Goal: Task Accomplishment & Management: Manage account settings

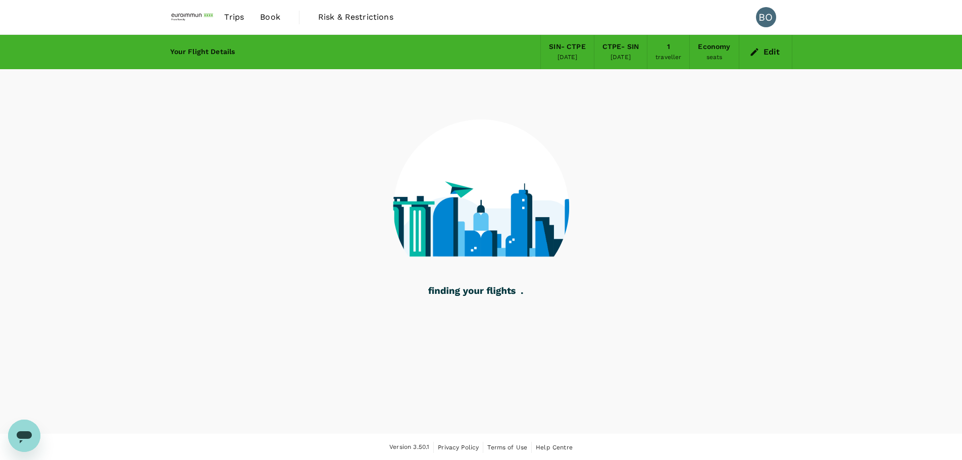
scroll to position [1, 0]
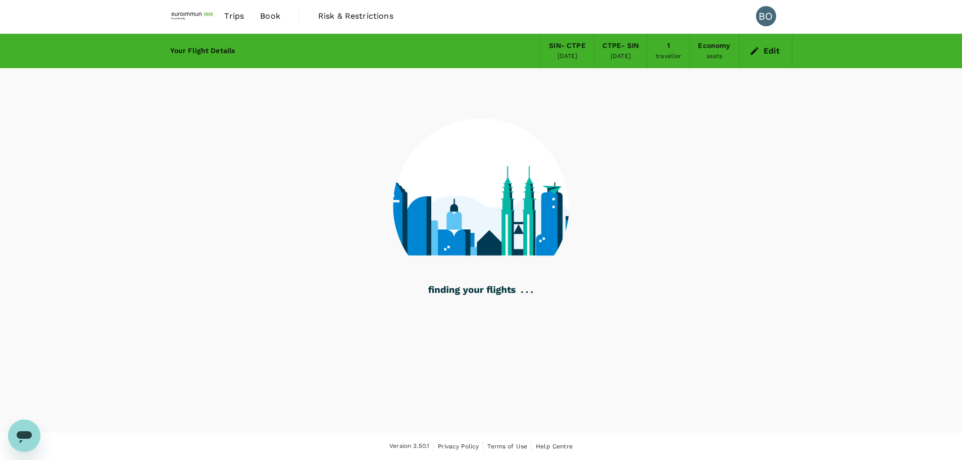
click at [675, 53] on div "traveller" at bounding box center [668, 56] width 26 height 10
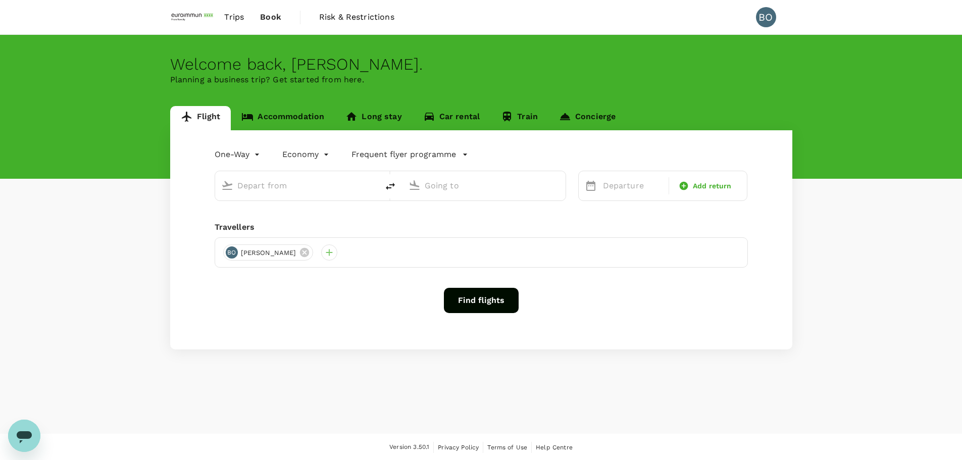
type input "roundtrip"
type input "Singapore Changi (SIN)"
type input "Taipei, Taiwan (any)"
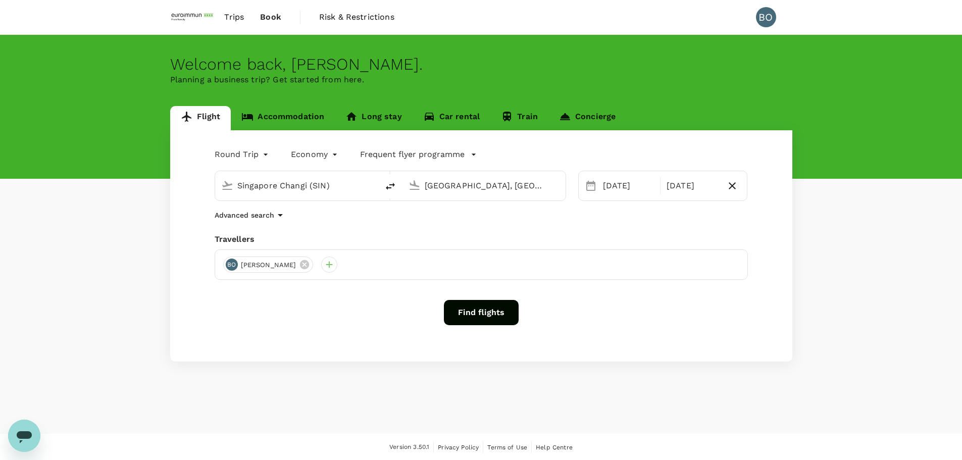
click at [559, 228] on div "Round Trip roundtrip Economy economy Frequent flyer programme Singapore Changi …" at bounding box center [481, 245] width 622 height 231
click at [321, 270] on div at bounding box center [329, 264] width 16 height 16
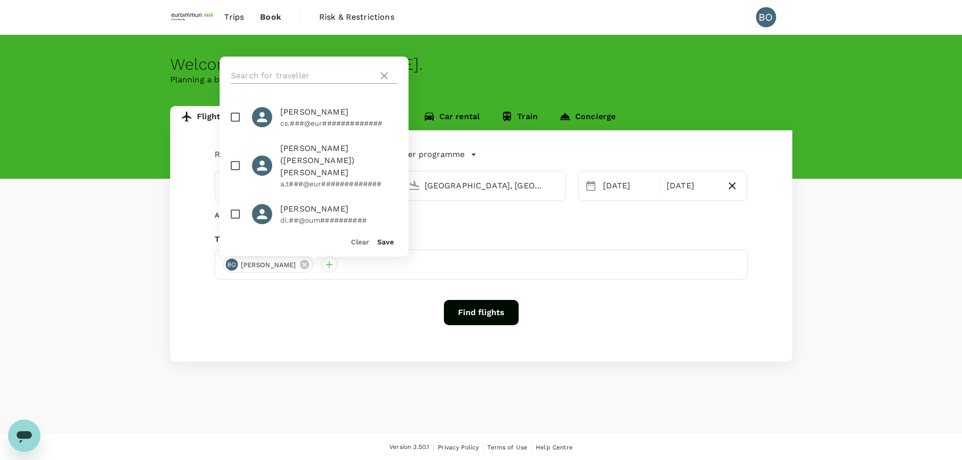
click at [385, 69] on div at bounding box center [314, 76] width 167 height 16
click at [496, 231] on div "Round Trip roundtrip Economy economy Frequent flyer programme Singapore Changi …" at bounding box center [481, 245] width 622 height 231
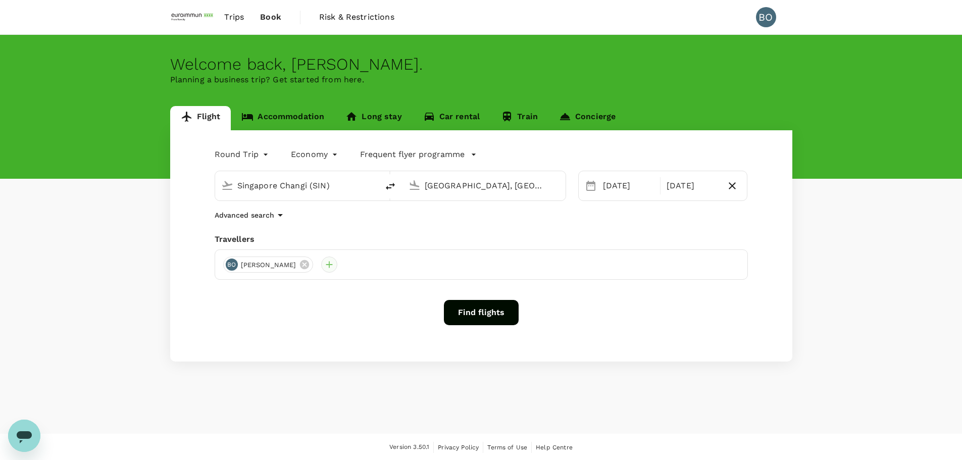
click at [321, 263] on div at bounding box center [329, 264] width 16 height 16
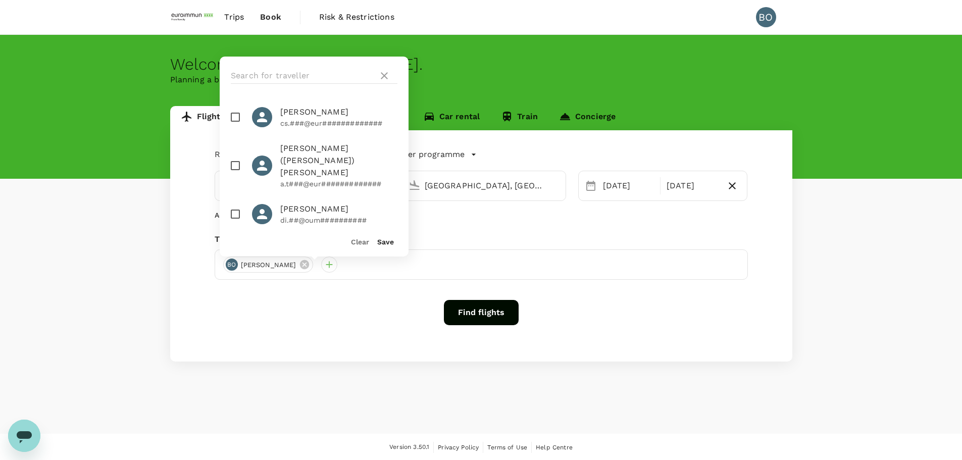
click at [467, 213] on div "Advanced search" at bounding box center [481, 215] width 533 height 12
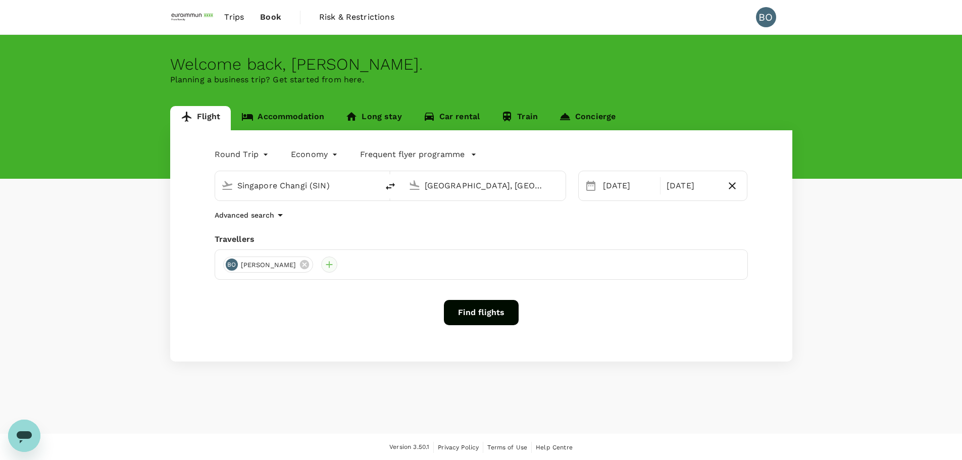
click at [321, 270] on div at bounding box center [329, 264] width 16 height 16
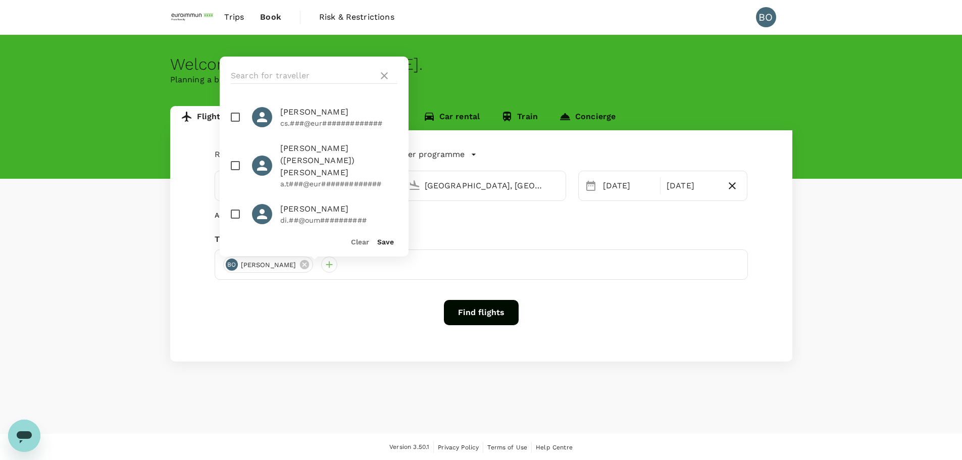
click at [505, 211] on div "Advanced search" at bounding box center [481, 215] width 533 height 12
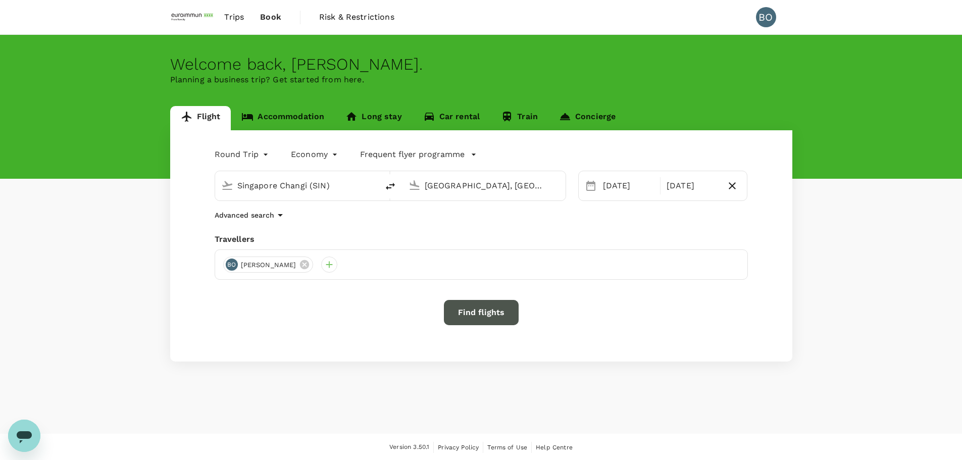
click at [480, 308] on button "Find flights" at bounding box center [481, 312] width 75 height 25
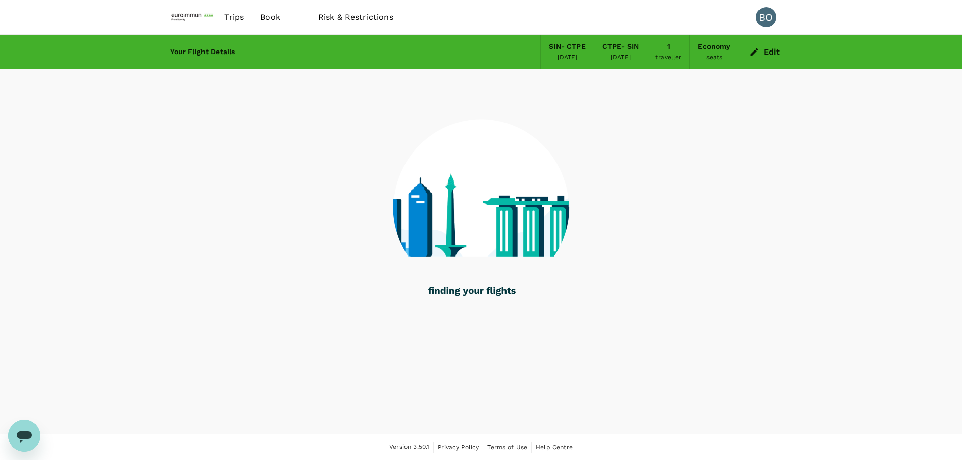
click at [670, 54] on div "traveller" at bounding box center [668, 57] width 26 height 10
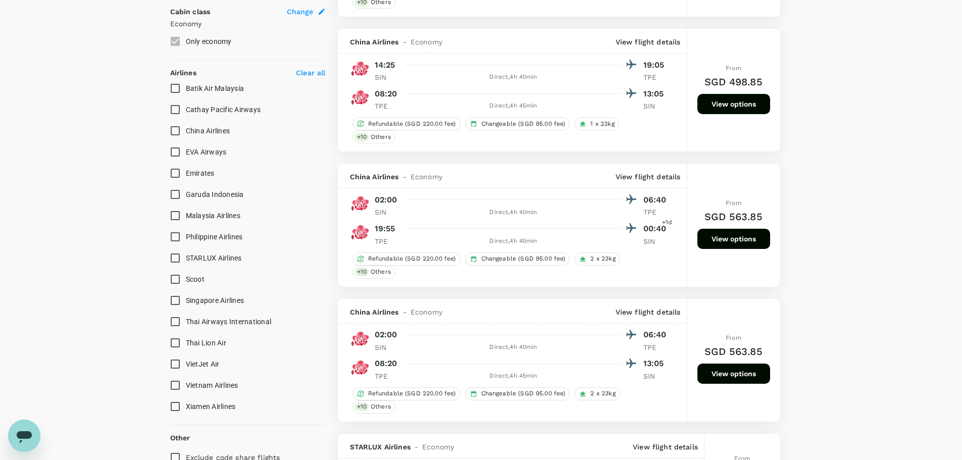
scroll to position [353, 0]
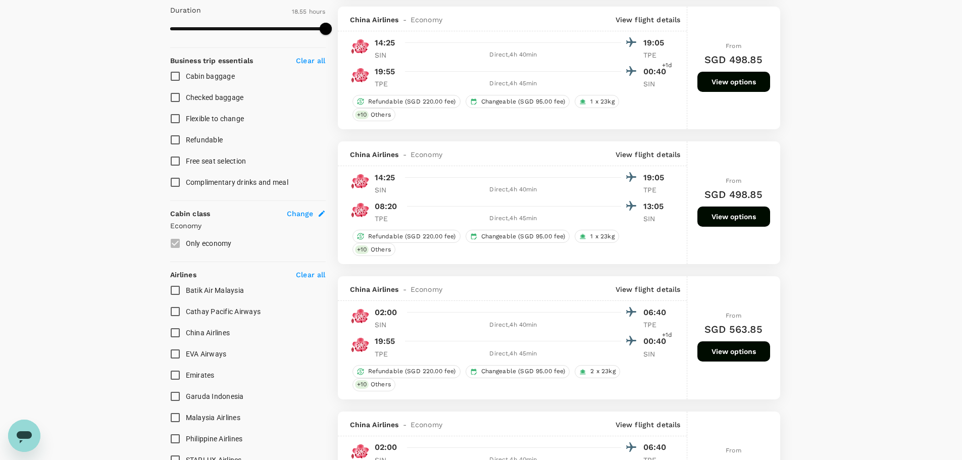
type input "1450"
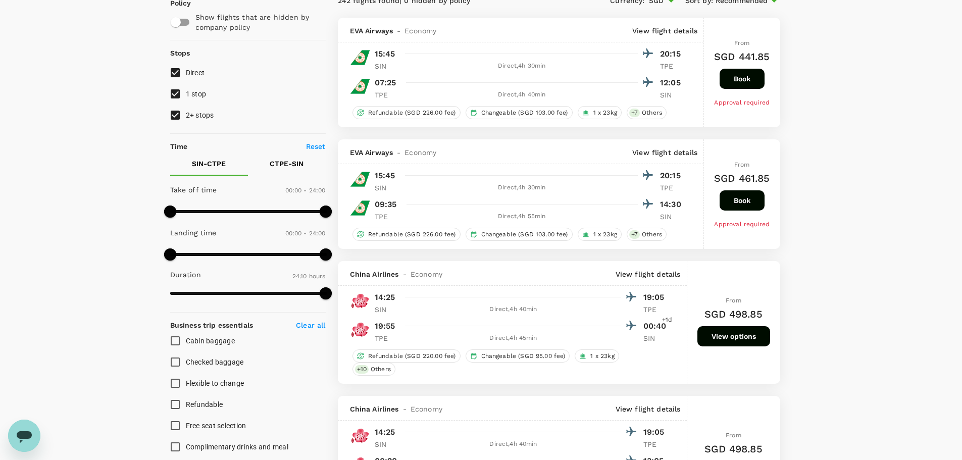
scroll to position [0, 0]
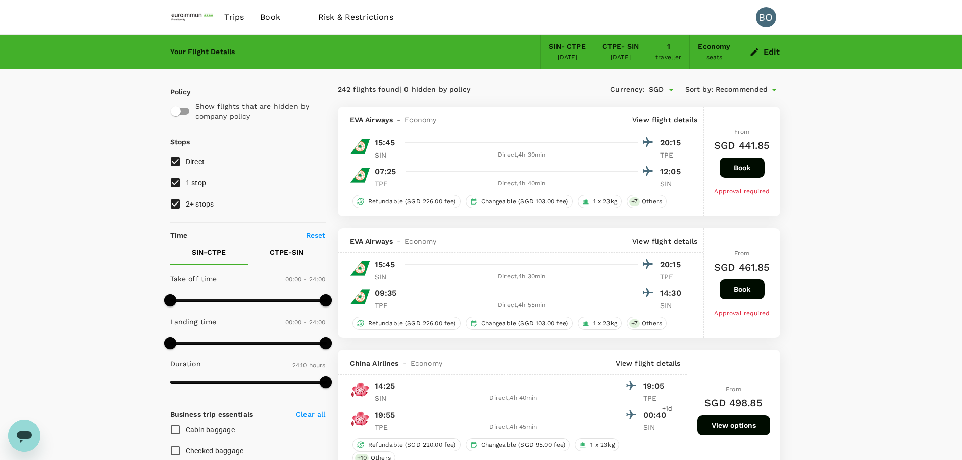
click at [665, 51] on div "1 traveller" at bounding box center [668, 52] width 42 height 34
click at [669, 47] on div "1" at bounding box center [668, 46] width 3 height 11
click at [763, 56] on button "Edit" at bounding box center [765, 52] width 36 height 16
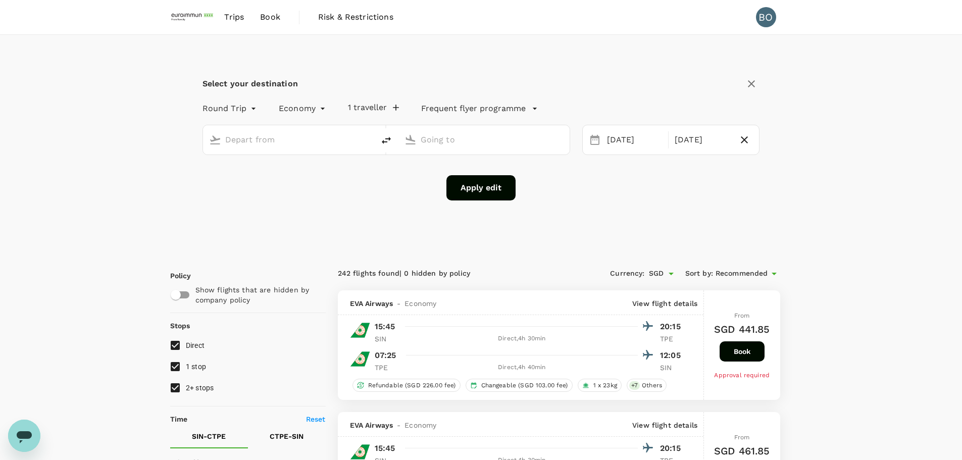
type input "Singapore Changi (SIN)"
type input "Taipei, Taiwan (any)"
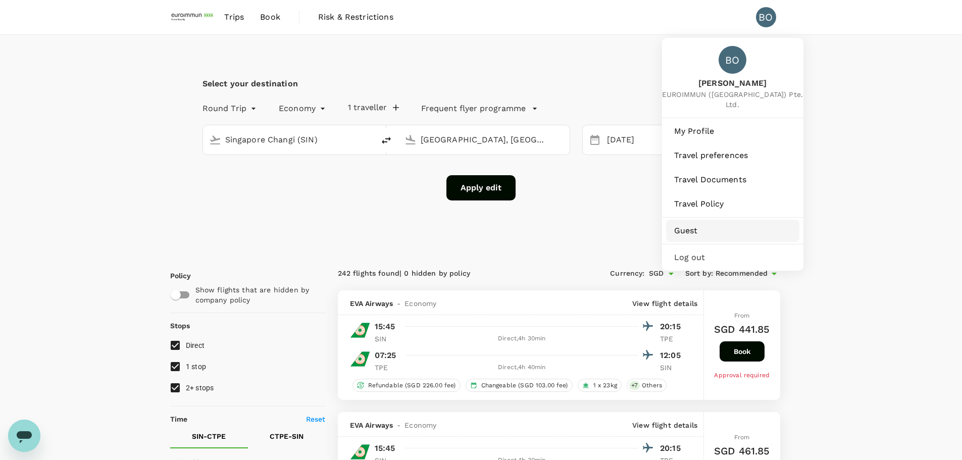
click at [708, 220] on link "Guest" at bounding box center [732, 231] width 133 height 22
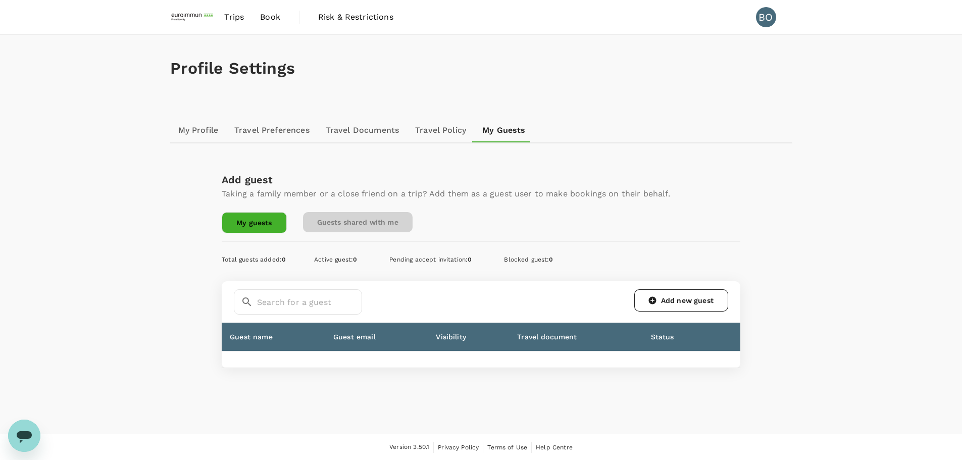
click at [344, 223] on link "Guests shared with me" at bounding box center [358, 222] width 110 height 20
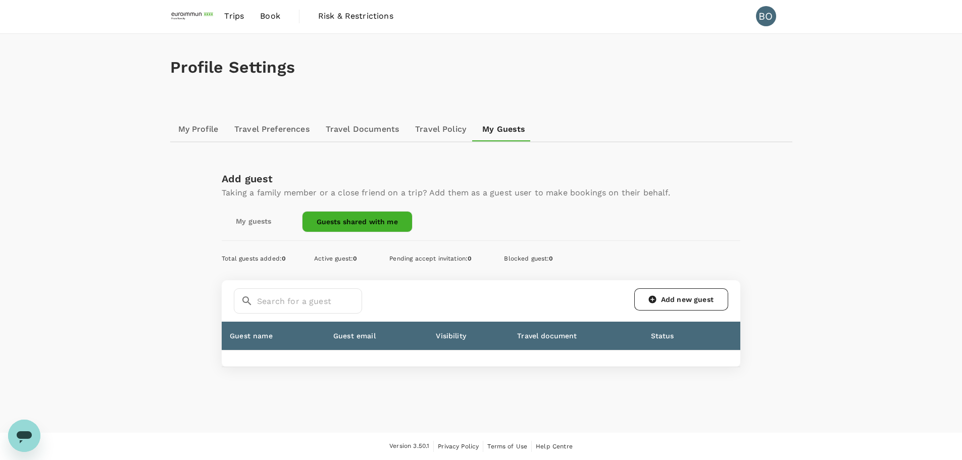
click at [230, 222] on link "My guests" at bounding box center [254, 221] width 64 height 20
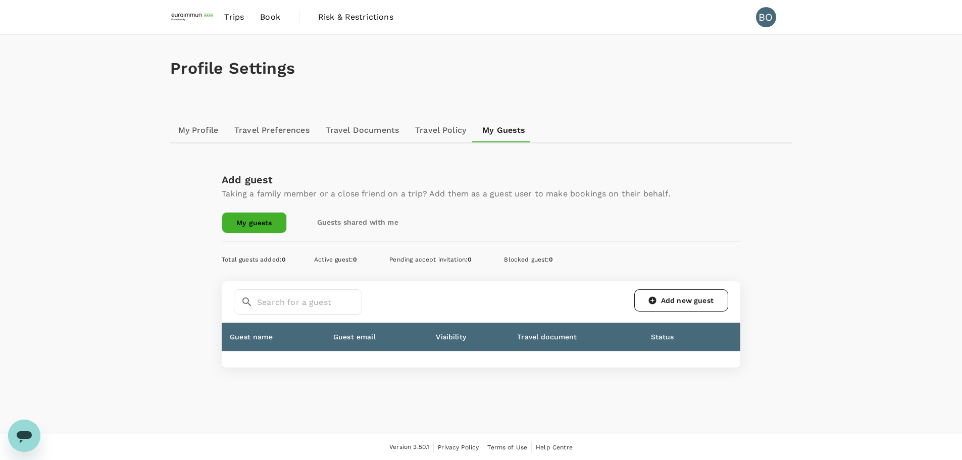
click at [200, 14] on img at bounding box center [193, 17] width 46 height 22
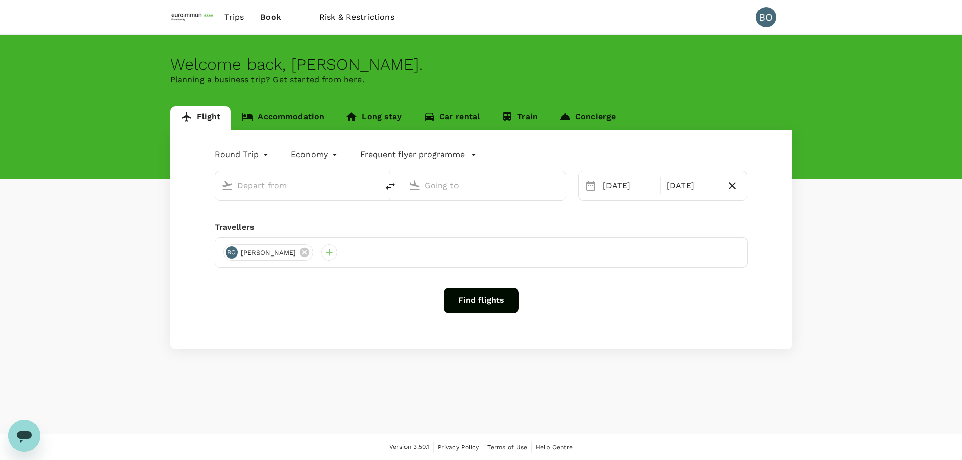
type input "Singapore Changi (SIN)"
type input "Taipei, Taiwan (any)"
type input "Singapore Changi (SIN)"
type input "Taipei, Taiwan (any)"
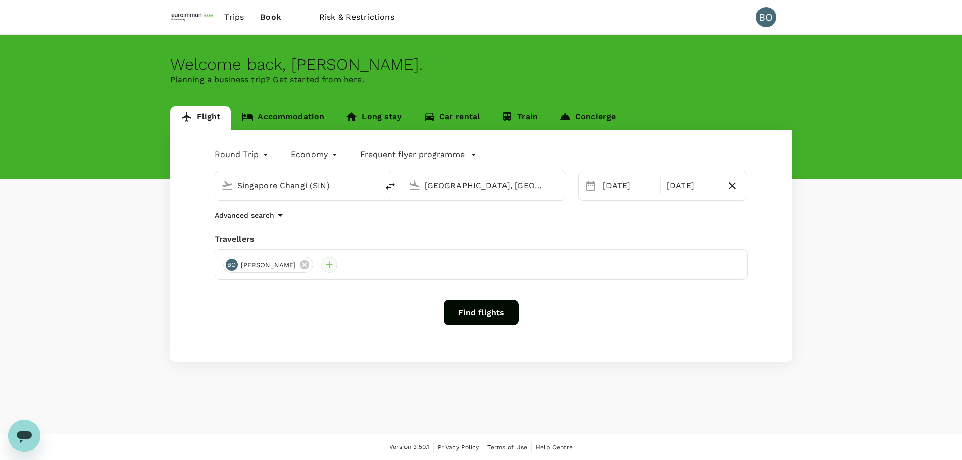
click at [321, 268] on div at bounding box center [329, 264] width 16 height 16
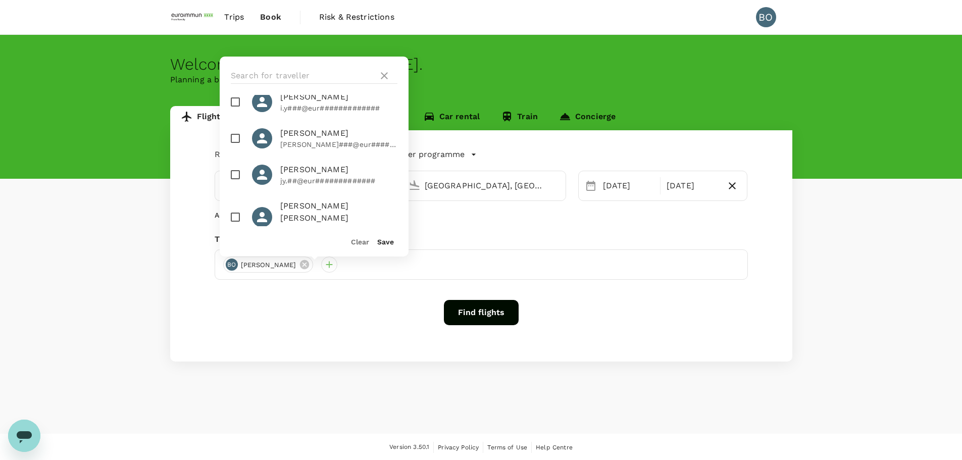
scroll to position [858, 0]
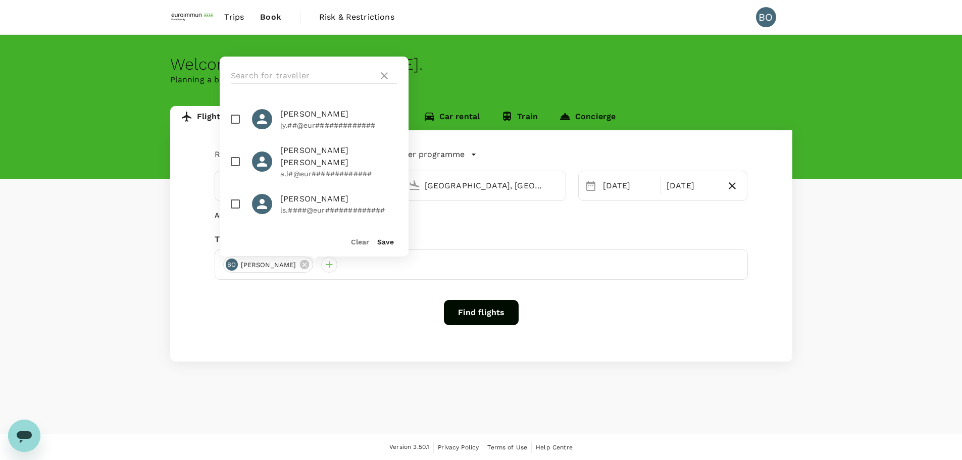
click at [760, 358] on div "Round Trip roundtrip Economy economy Frequent flyer programme Singapore Changi …" at bounding box center [481, 245] width 622 height 231
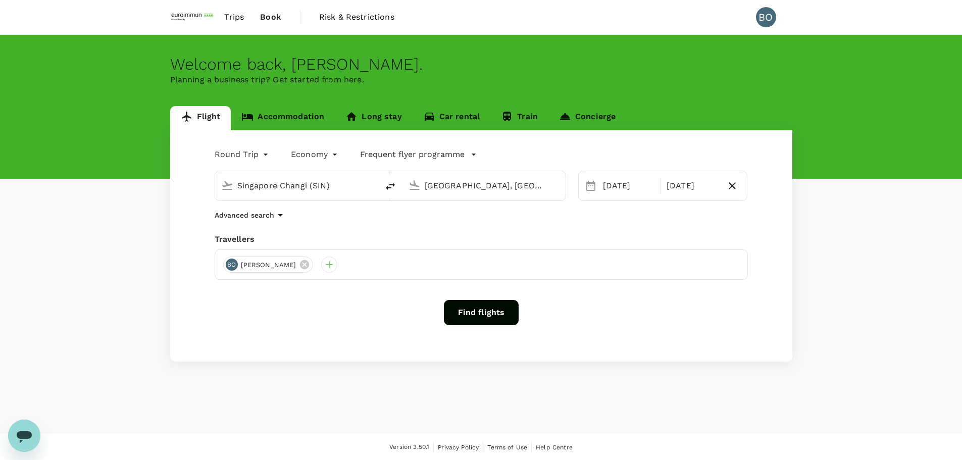
click at [384, 353] on div "Round Trip roundtrip Economy economy Frequent flyer programme Singapore Changi …" at bounding box center [481, 245] width 622 height 231
click at [321, 266] on div at bounding box center [329, 264] width 16 height 16
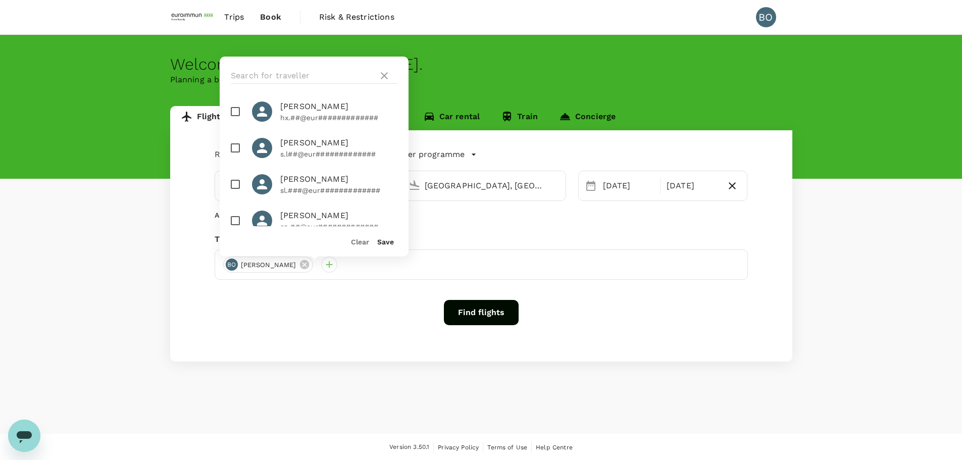
scroll to position [1561, 0]
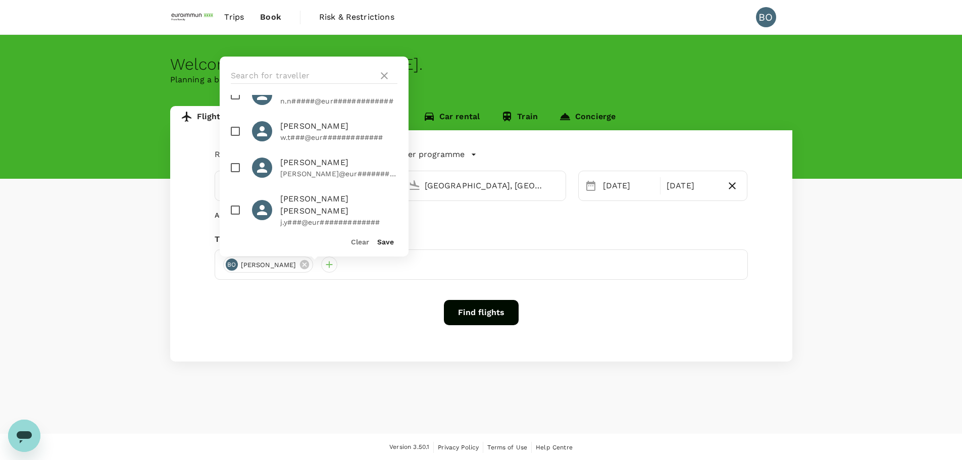
click at [564, 237] on div "Travellers" at bounding box center [481, 239] width 533 height 12
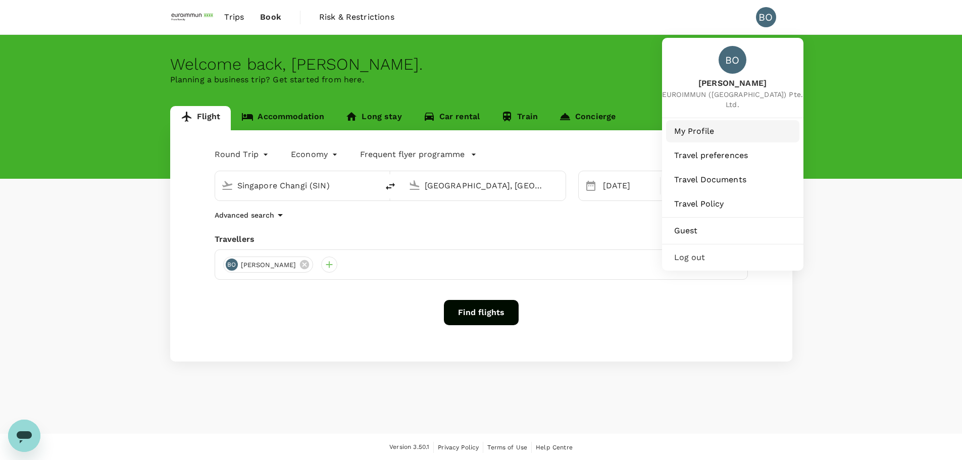
click at [716, 125] on span "My Profile" at bounding box center [732, 131] width 117 height 12
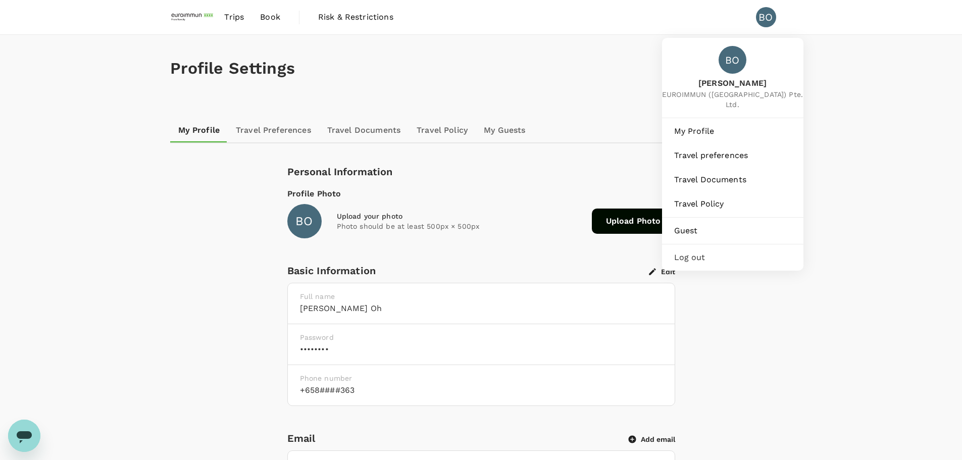
click at [761, 27] on li "BO" at bounding box center [770, 17] width 44 height 34
click at [766, 17] on div "BO" at bounding box center [766, 17] width 20 height 20
click at [731, 225] on span "Guest" at bounding box center [732, 231] width 117 height 12
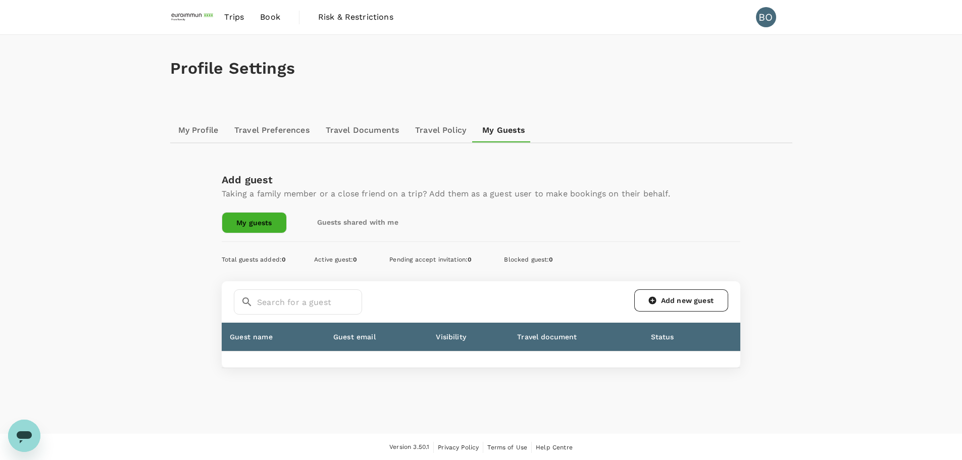
scroll to position [1, 0]
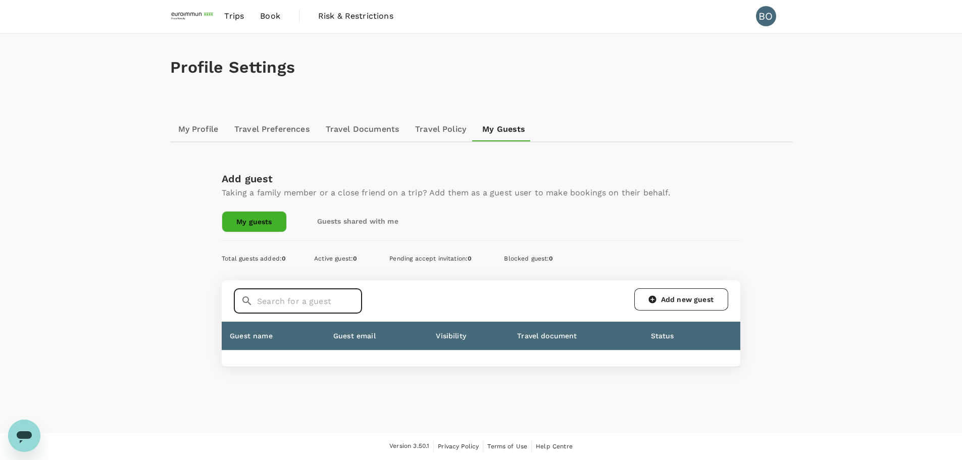
click at [324, 299] on input "text" at bounding box center [309, 300] width 105 height 25
click at [430, 306] on div "​ ​ Add new guest" at bounding box center [481, 300] width 494 height 25
click at [430, 141] on link "Travel Policy" at bounding box center [440, 129] width 67 height 24
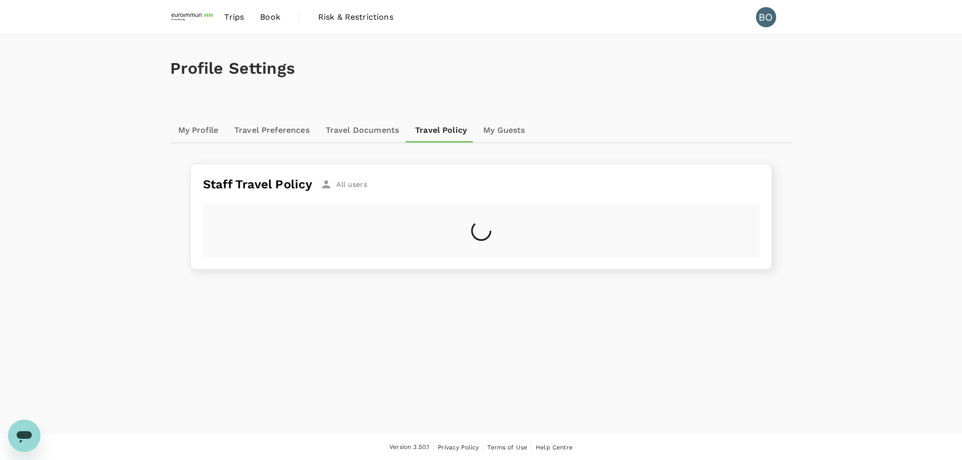
click at [432, 135] on link "Travel Policy" at bounding box center [441, 130] width 68 height 24
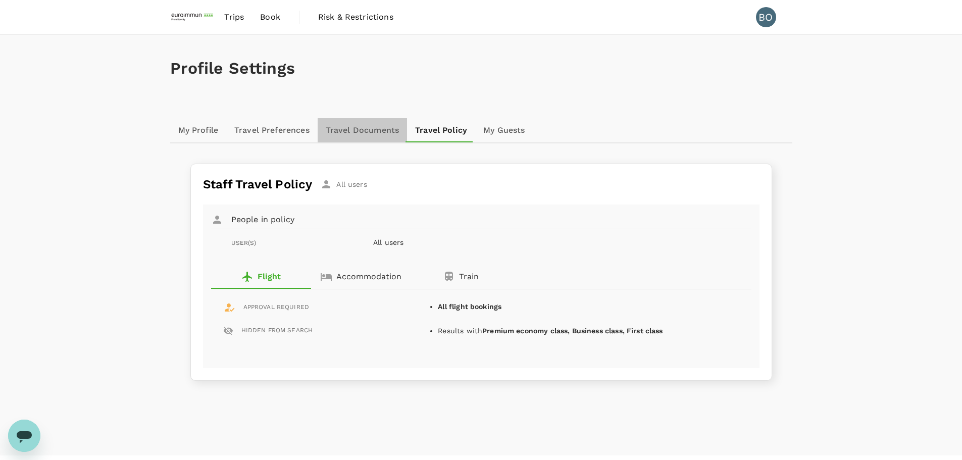
click at [392, 139] on link "Travel Documents" at bounding box center [362, 130] width 89 height 24
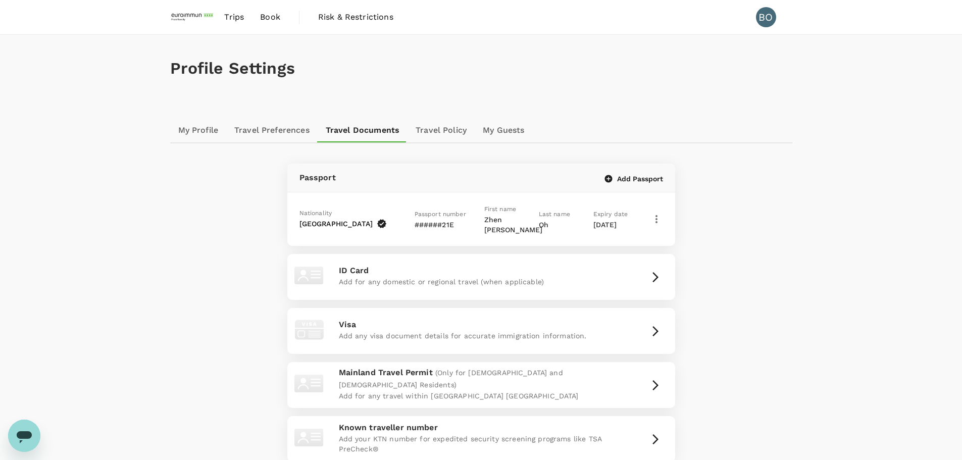
click at [308, 138] on link "Travel Preferences" at bounding box center [271, 130] width 91 height 24
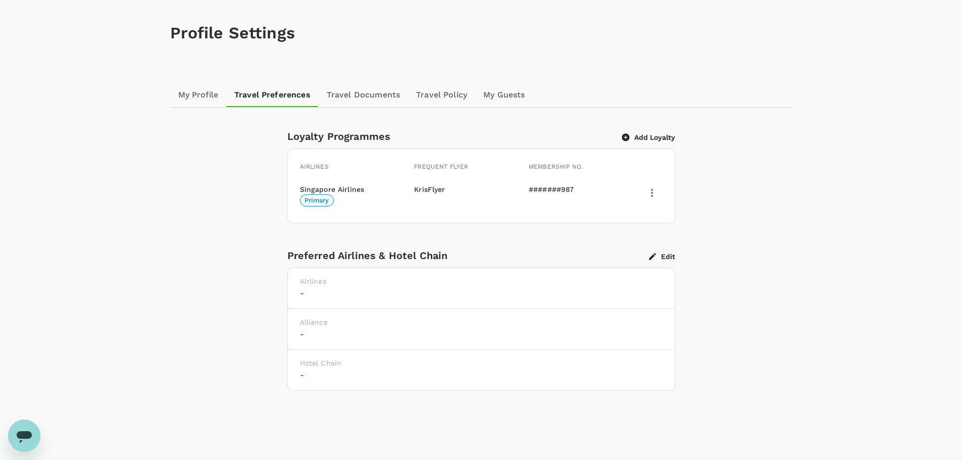
scroll to position [50, 0]
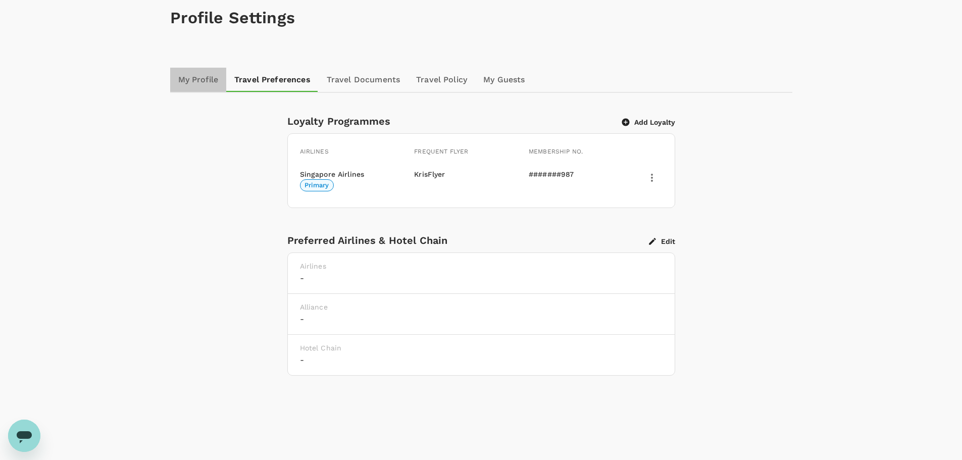
click at [206, 92] on link "My Profile" at bounding box center [198, 80] width 57 height 24
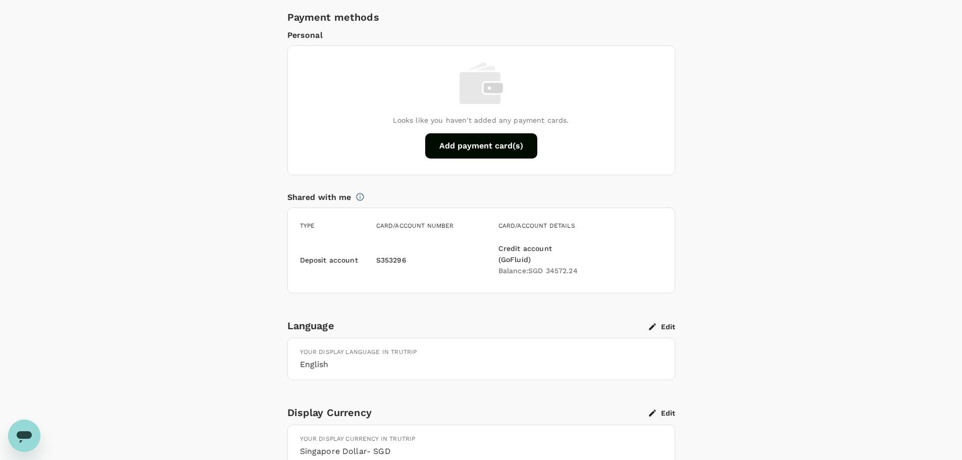
scroll to position [757, 0]
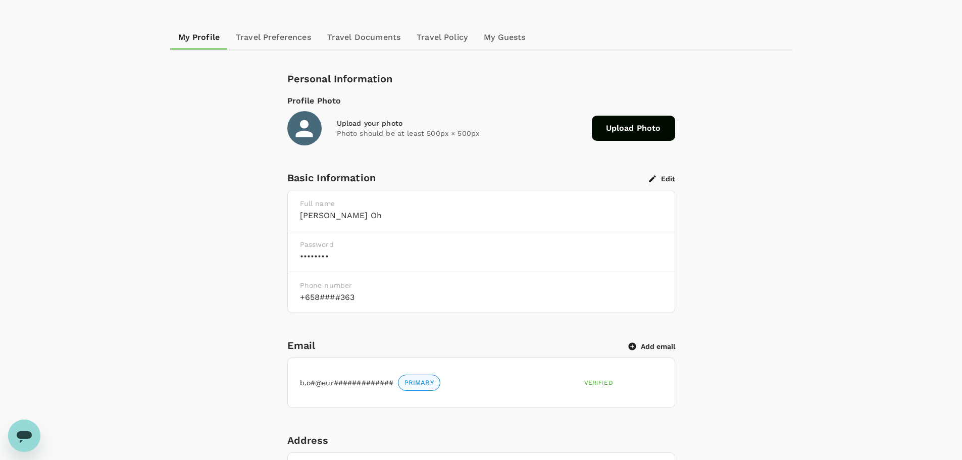
scroll to position [0, 0]
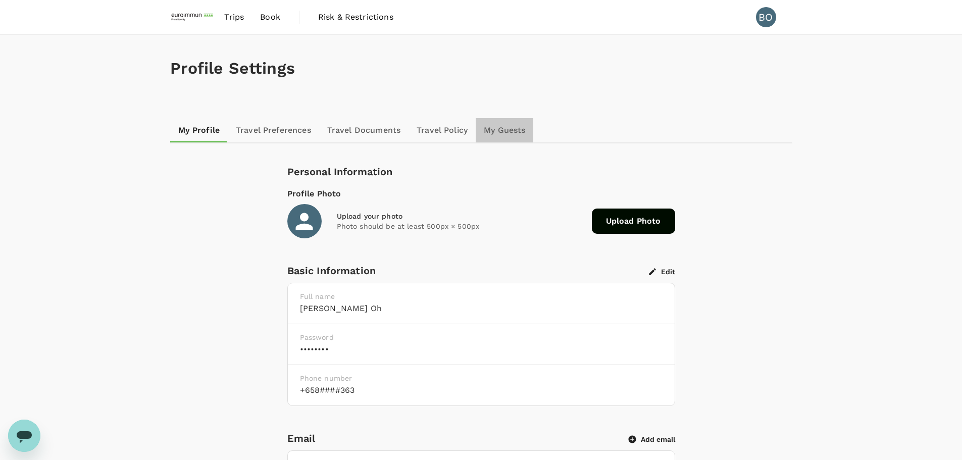
click at [499, 126] on link "My Guests" at bounding box center [504, 130] width 58 height 24
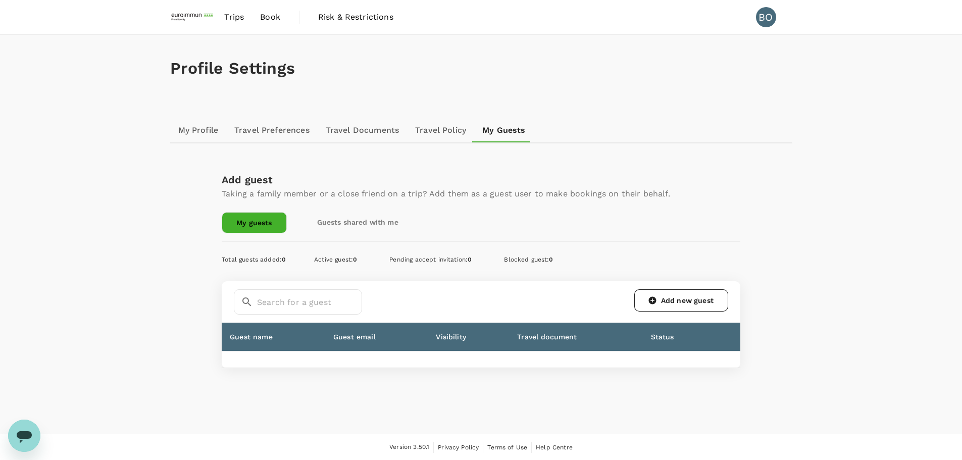
scroll to position [1, 0]
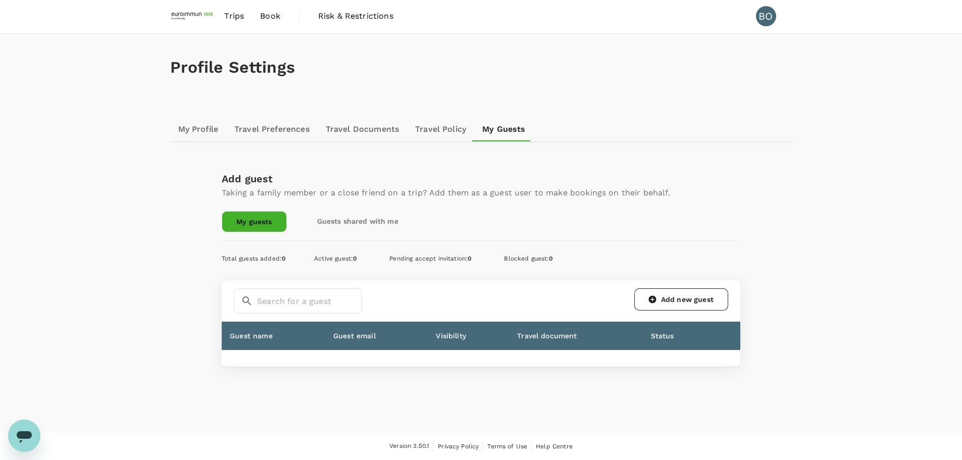
click at [327, 253] on div "Active guest : 0" at bounding box center [329, 258] width 87 height 19
click at [672, 303] on link "Add new guest" at bounding box center [681, 299] width 94 height 22
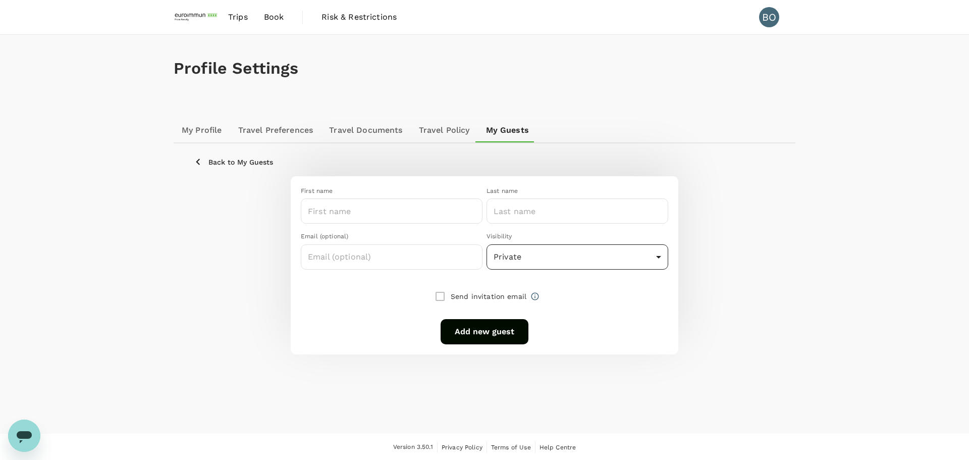
click at [531, 257] on body "Trips Book Risk & Restrictions BO Profile Settings My Profile Travel Preference…" at bounding box center [484, 230] width 969 height 461
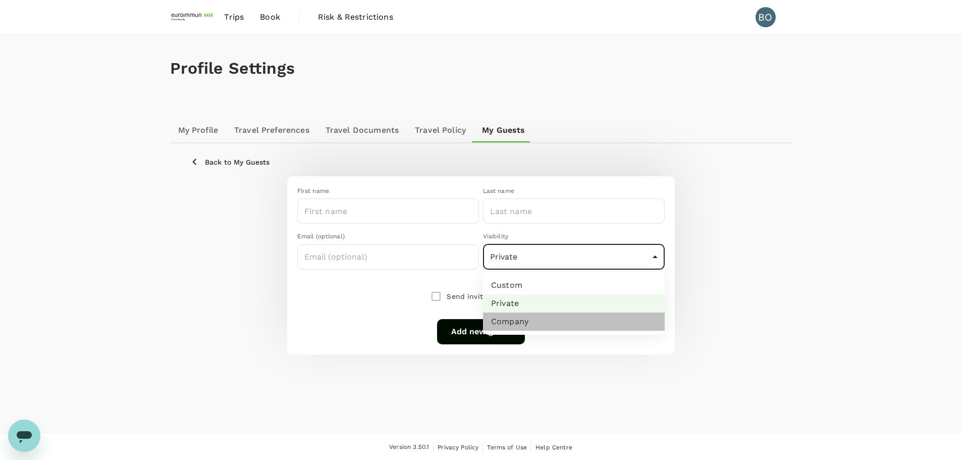
click at [535, 323] on li "Company" at bounding box center [574, 321] width 182 height 18
type input "company"
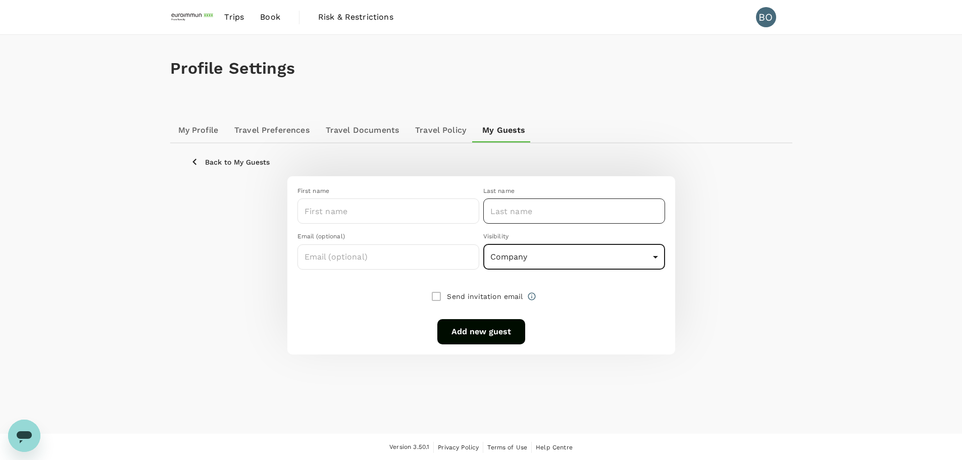
click at [518, 214] on input "text" at bounding box center [574, 210] width 182 height 25
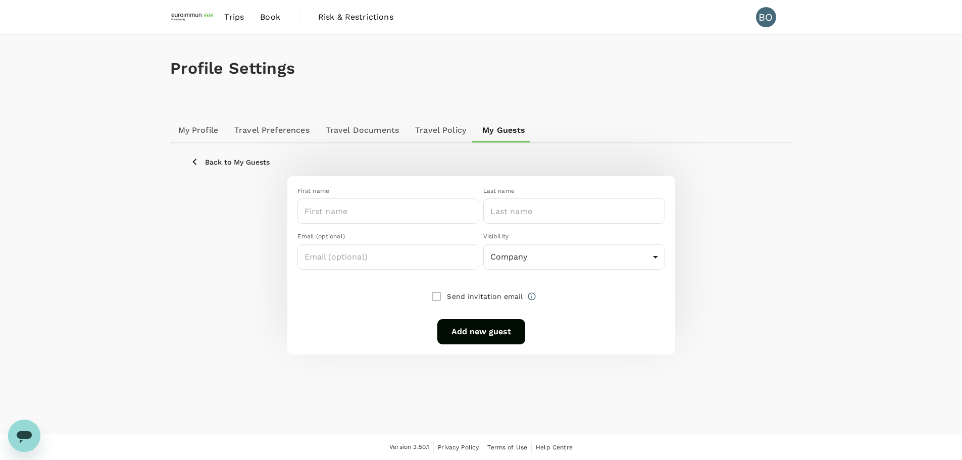
click at [208, 164] on p "Back to My Guests" at bounding box center [237, 162] width 65 height 10
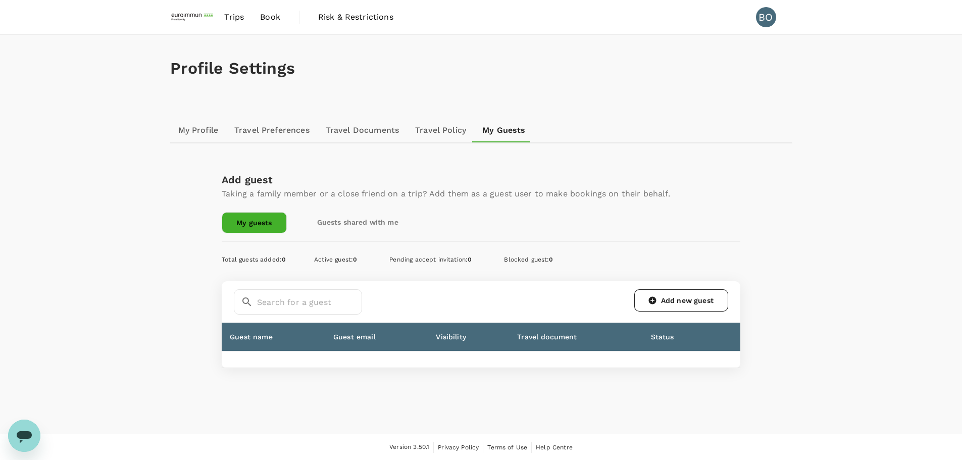
scroll to position [1, 0]
